Goal: Task Accomplishment & Management: Complete application form

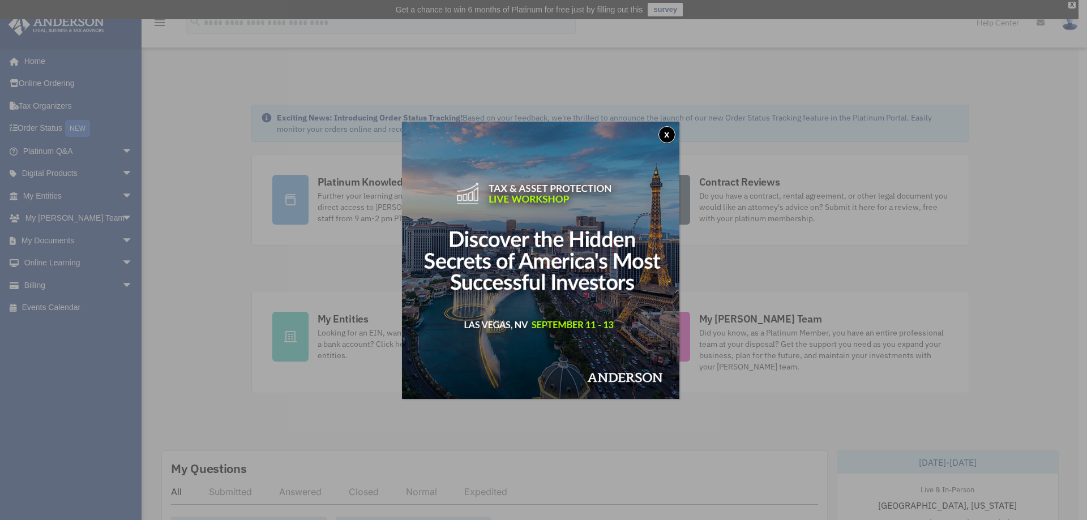
click at [671, 135] on button "x" at bounding box center [667, 134] width 17 height 17
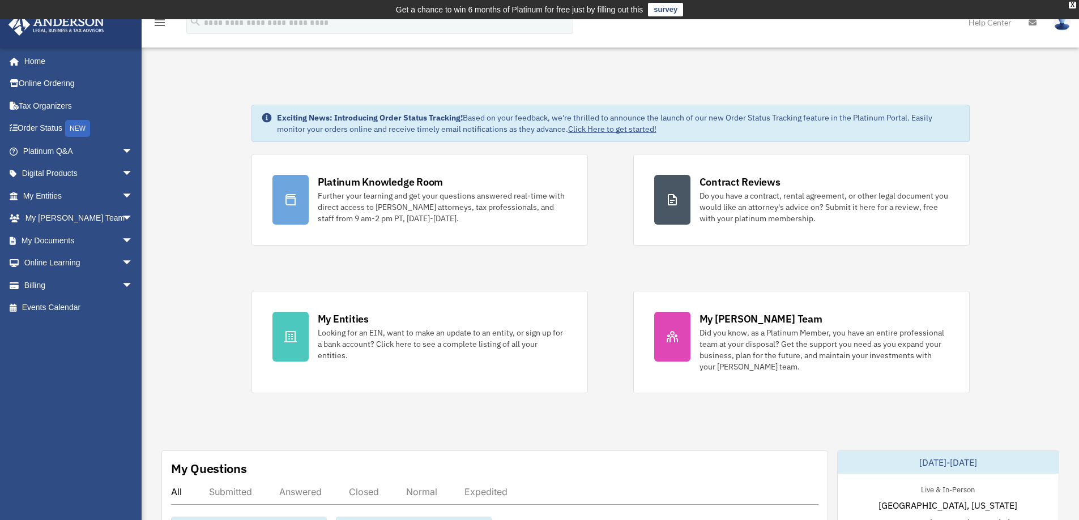
click at [401, 331] on div "Looking for an EIN, want to make an update to an entity, or sign up for a bank …" at bounding box center [442, 344] width 249 height 34
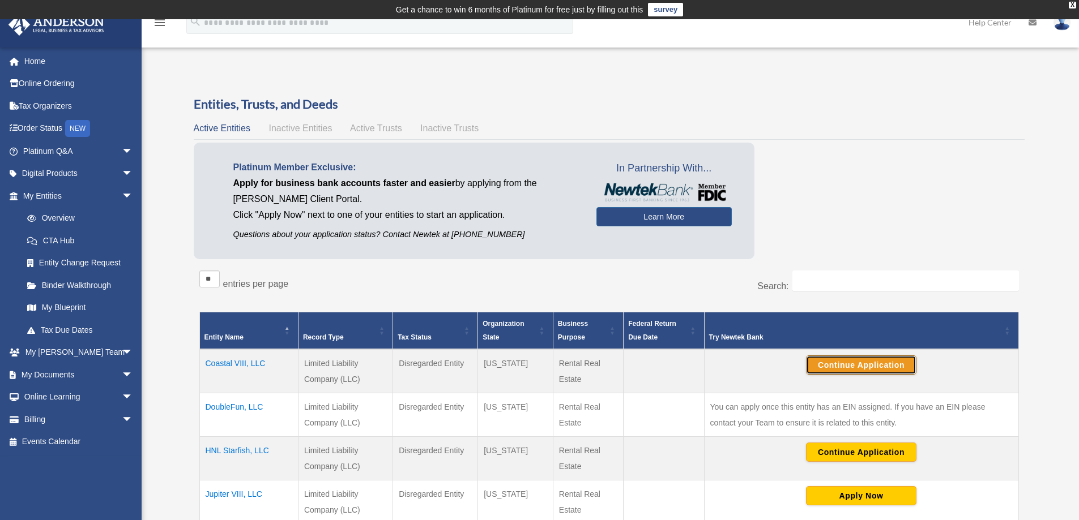
click at [844, 365] on button "Continue Application" at bounding box center [861, 365] width 110 height 19
click at [51, 59] on link "Home" at bounding box center [79, 61] width 142 height 23
click at [1056, 23] on img at bounding box center [1061, 22] width 17 height 16
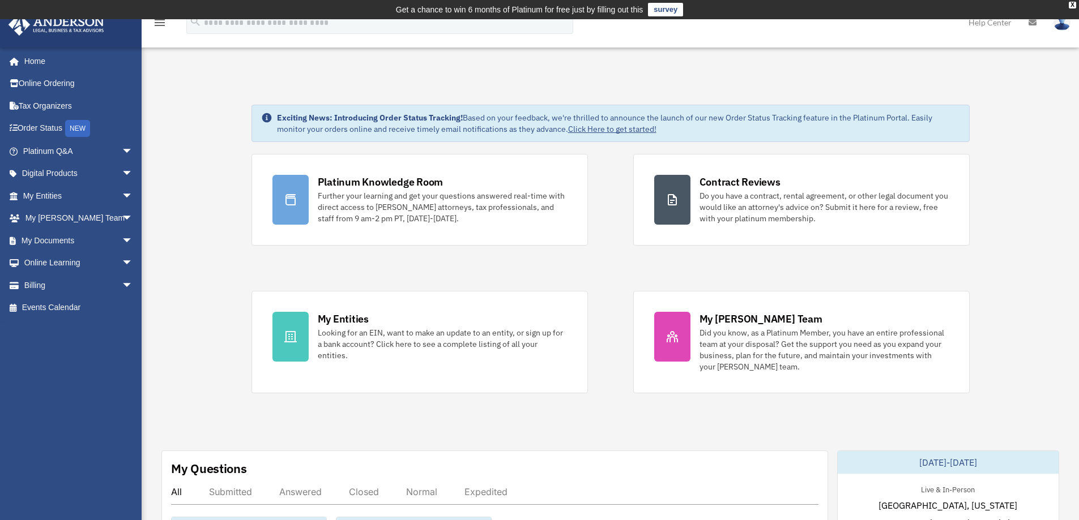
click at [1058, 20] on img at bounding box center [1061, 22] width 17 height 16
click at [876, 95] on link "Logout" at bounding box center [877, 98] width 113 height 23
